Goal: Task Accomplishment & Management: Manage account settings

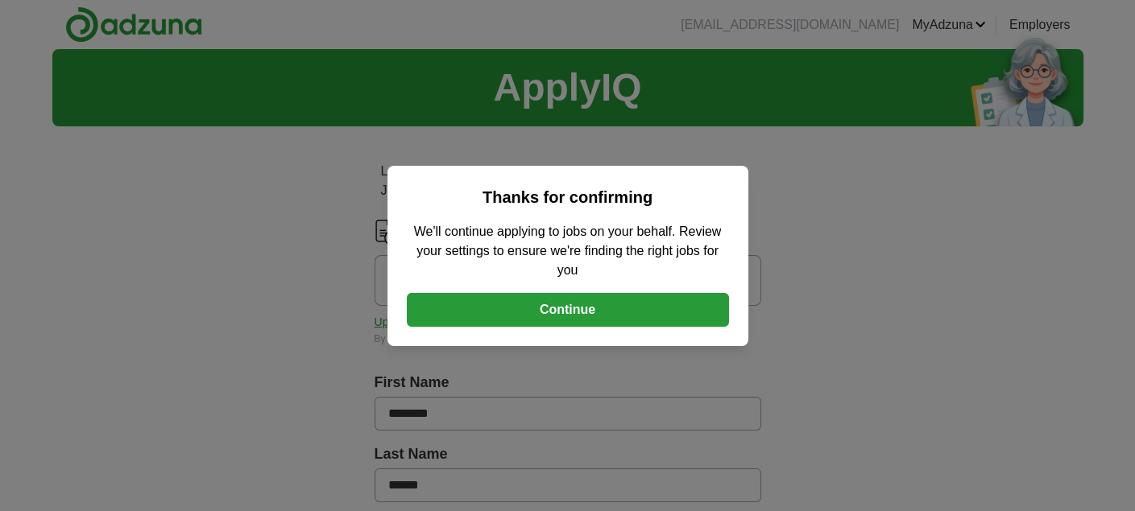
click at [568, 299] on button "Continue" at bounding box center [568, 310] width 322 height 34
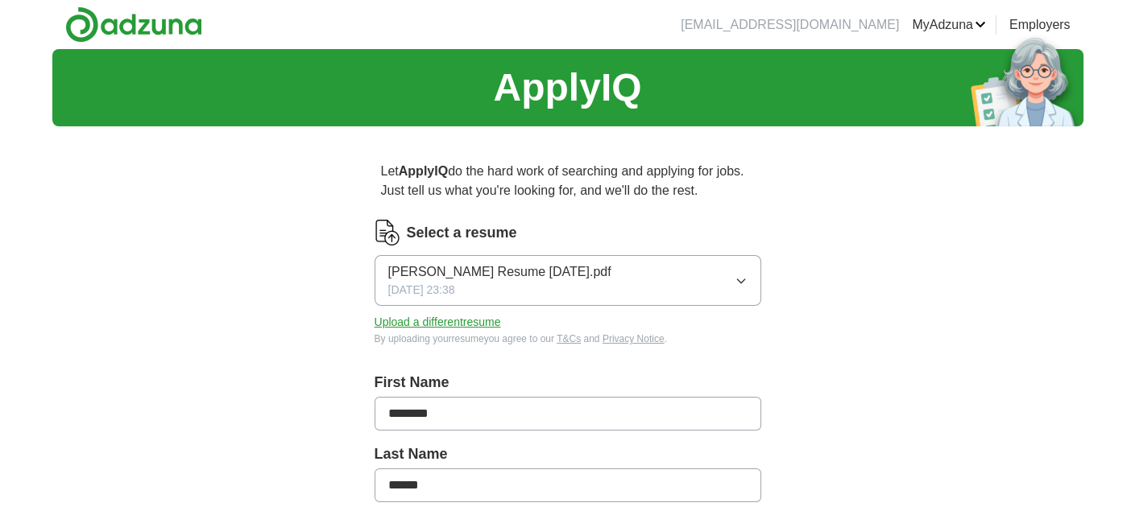
click at [453, 320] on button "Upload a different resume" at bounding box center [437, 322] width 126 height 17
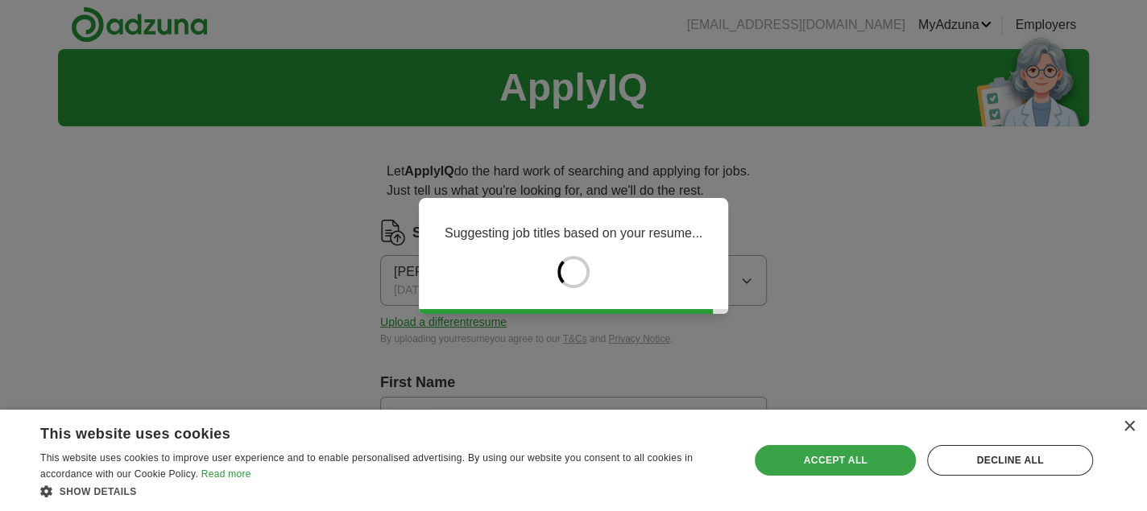
click at [842, 462] on div "Accept all" at bounding box center [835, 460] width 161 height 31
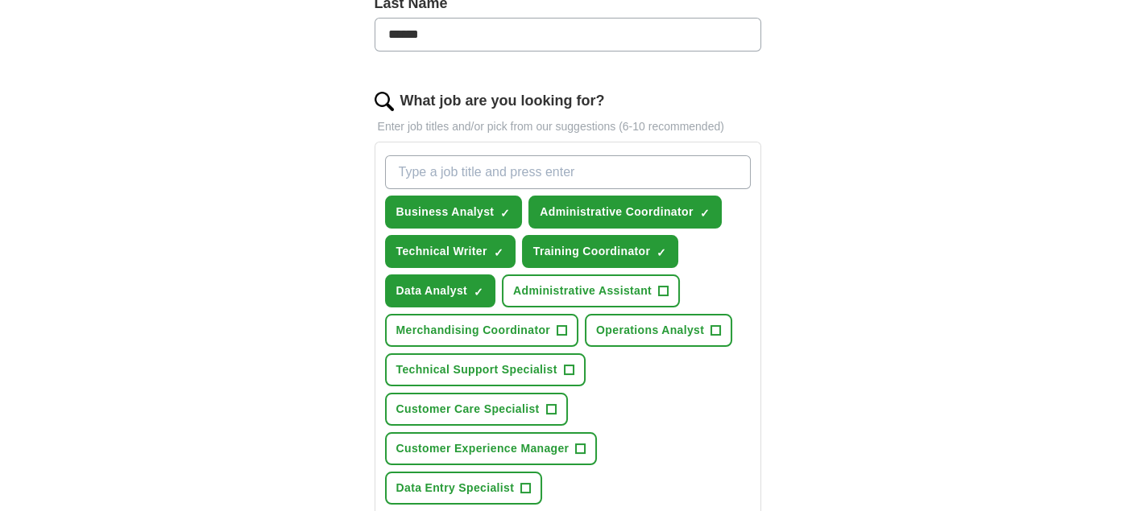
scroll to position [454, 0]
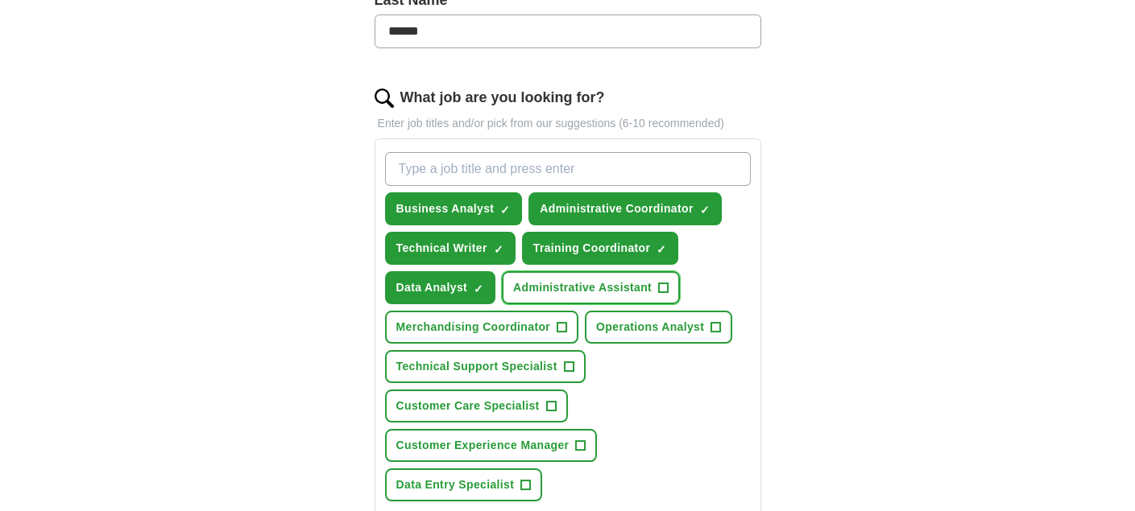
click at [664, 287] on span "+" at bounding box center [664, 288] width 10 height 13
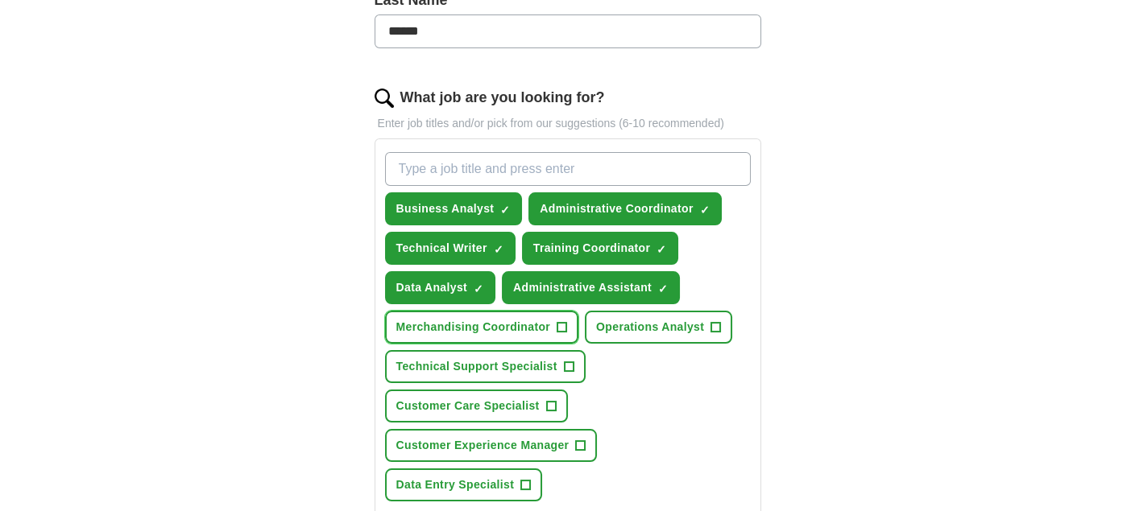
click at [559, 321] on span "+" at bounding box center [562, 327] width 10 height 13
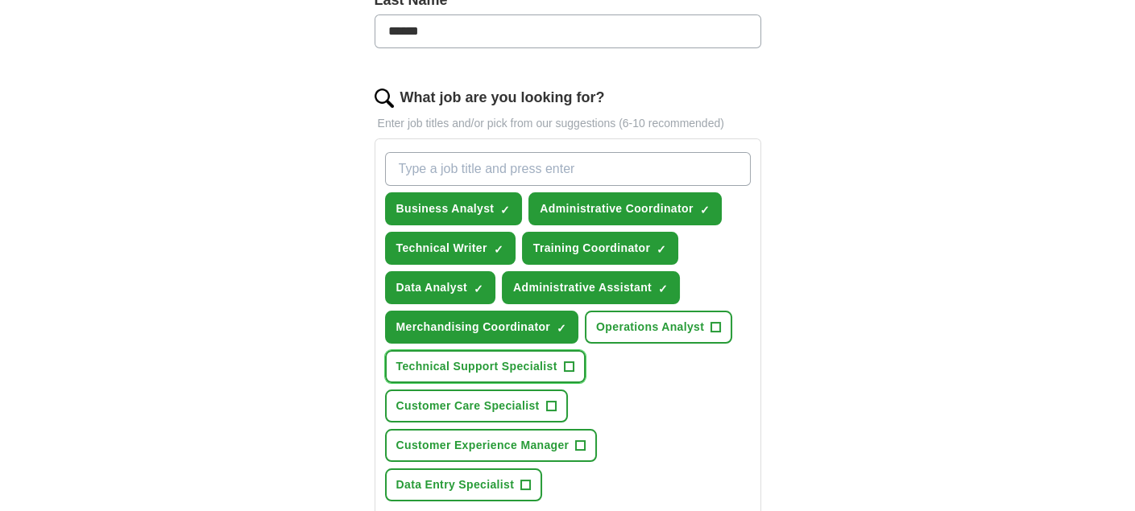
click at [565, 361] on span "+" at bounding box center [569, 367] width 10 height 13
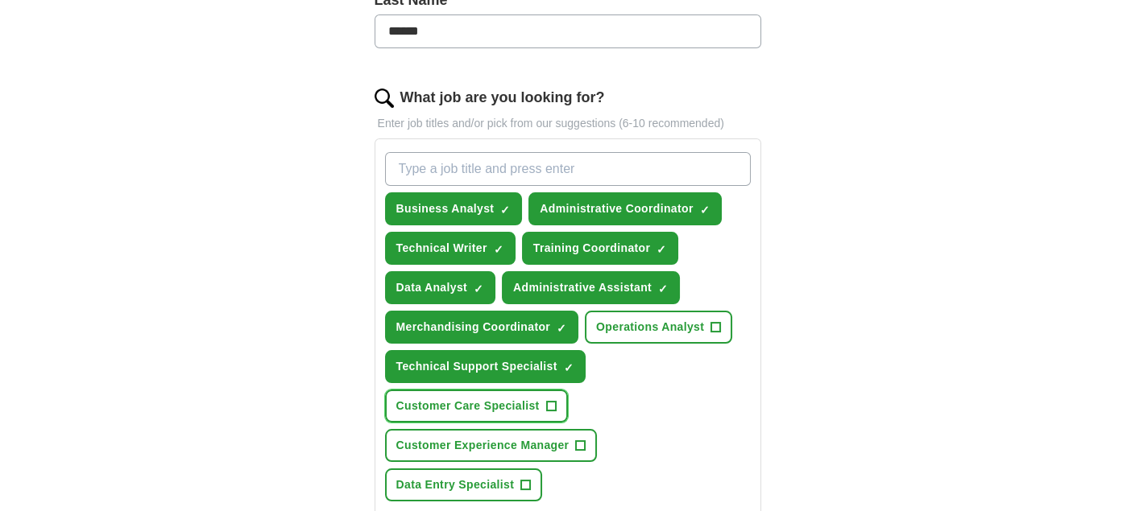
click at [552, 400] on span "+" at bounding box center [551, 406] width 10 height 13
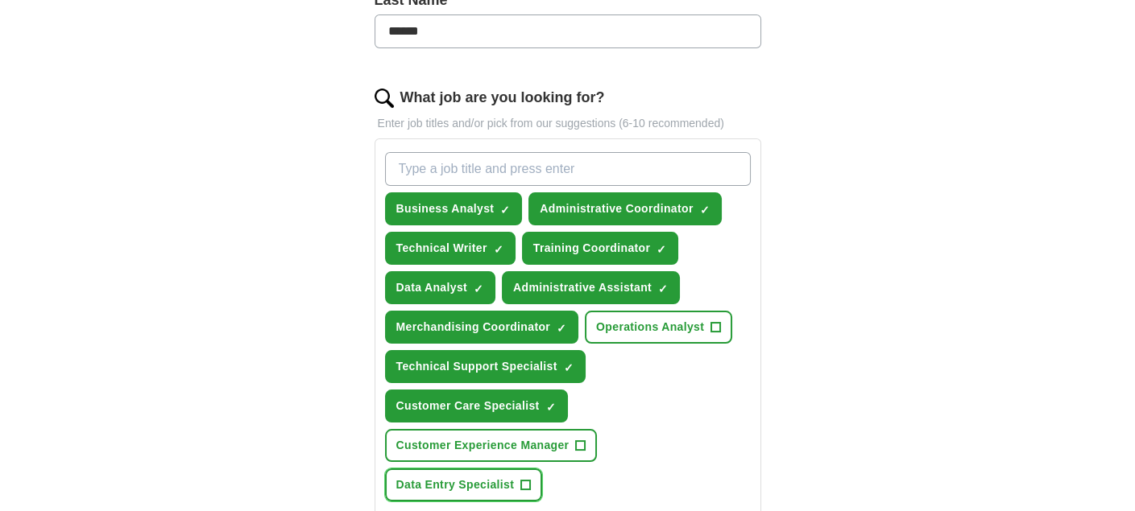
click at [524, 479] on span "+" at bounding box center [526, 485] width 10 height 13
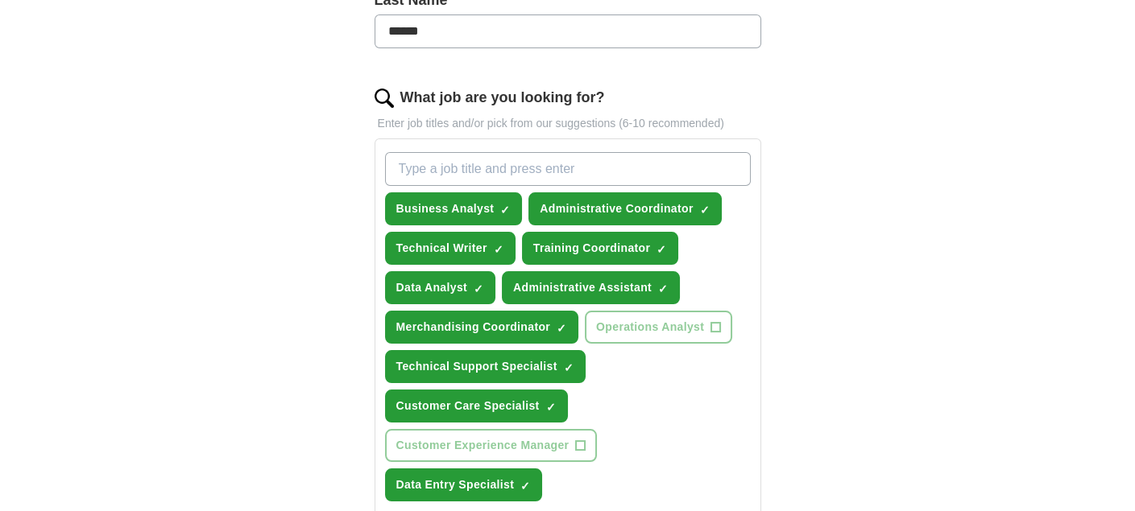
click at [701, 397] on div "Business Analyst ✓ × Administrative Coordinator ✓ × Technical Writer ✓ × Traini…" at bounding box center [568, 327] width 372 height 362
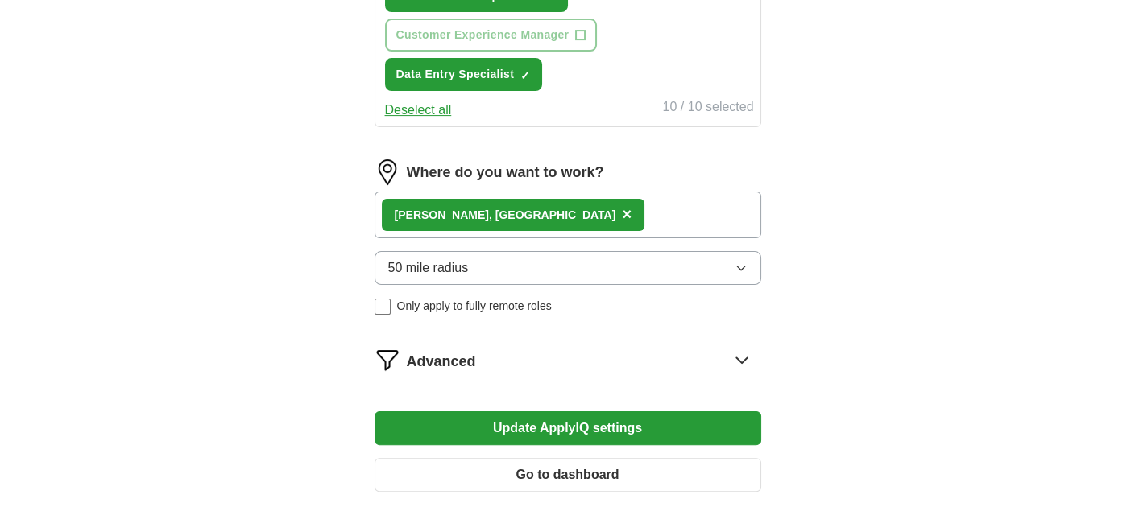
scroll to position [867, 0]
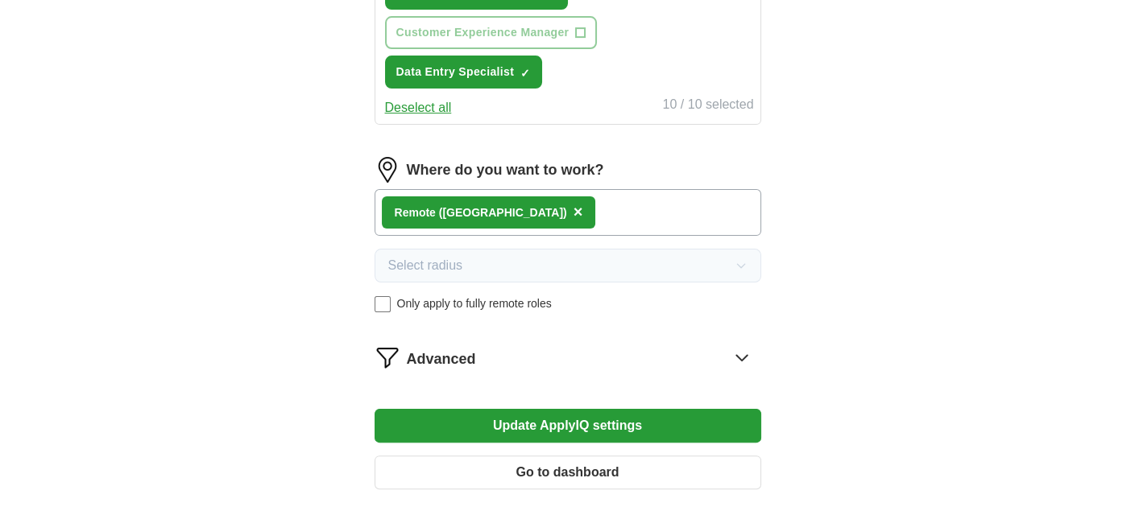
click at [569, 416] on button "Update ApplyIQ settings" at bounding box center [567, 426] width 387 height 34
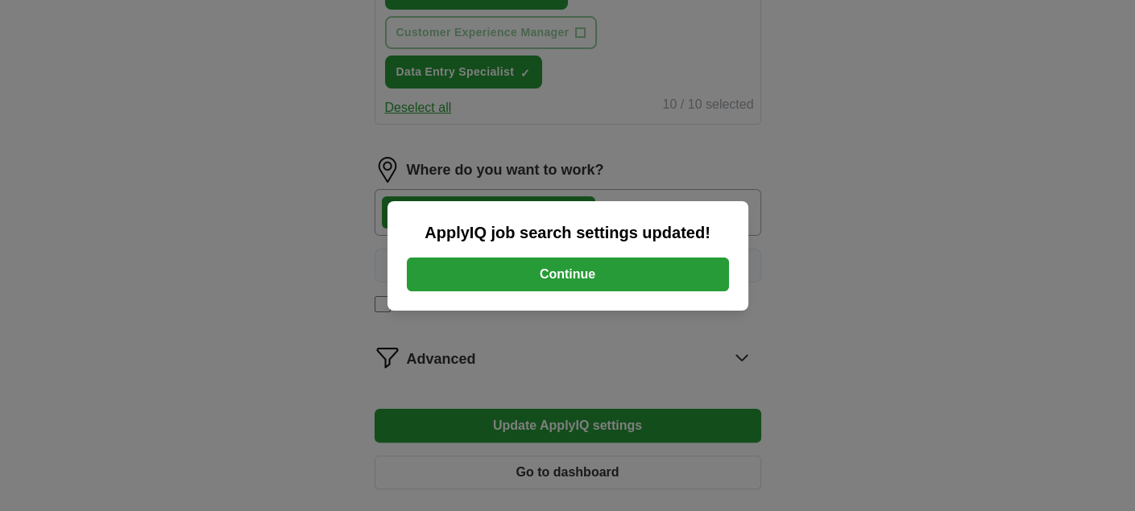
click at [602, 266] on button "Continue" at bounding box center [568, 275] width 322 height 34
